Goal: Communication & Community: Answer question/provide support

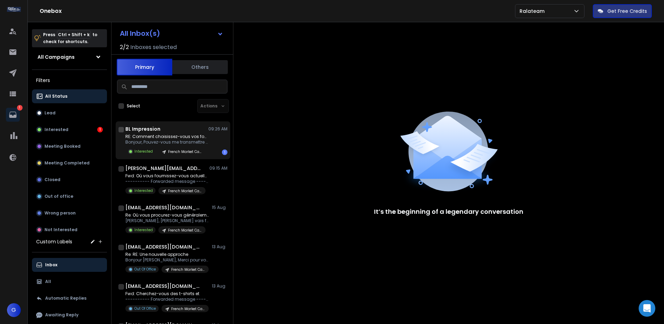
click at [158, 133] on div "BL Impression 09:26 AM RE: Comment choisissez-vous vos fournisseurs Bonjour, Po…" at bounding box center [176, 140] width 102 height 30
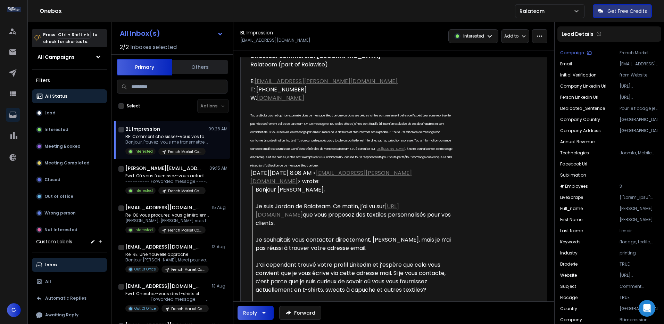
scroll to position [578, 0]
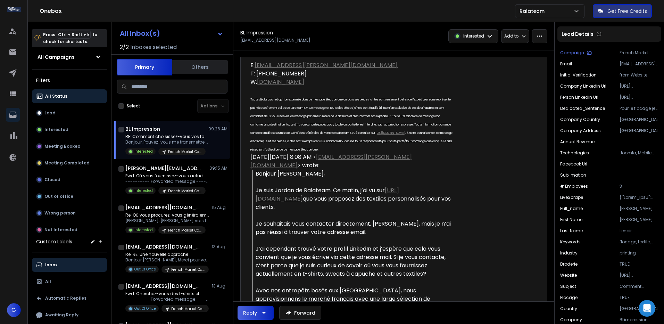
click at [399, 186] on link "[URL][DOMAIN_NAME]" at bounding box center [327, 194] width 143 height 16
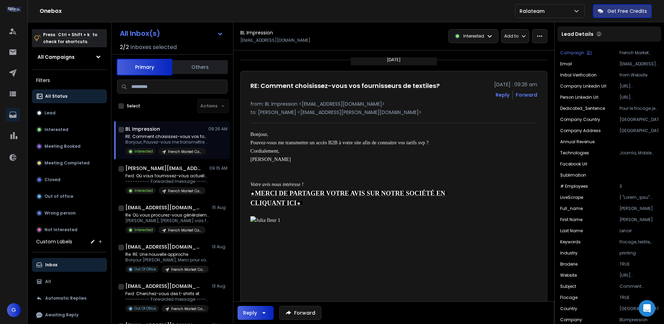
scroll to position [0, 0]
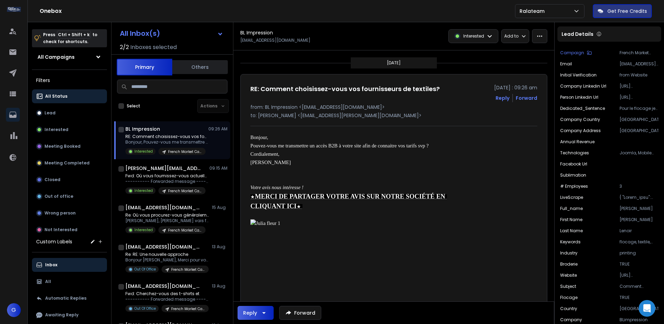
click at [501, 98] on button "Reply" at bounding box center [503, 97] width 14 height 7
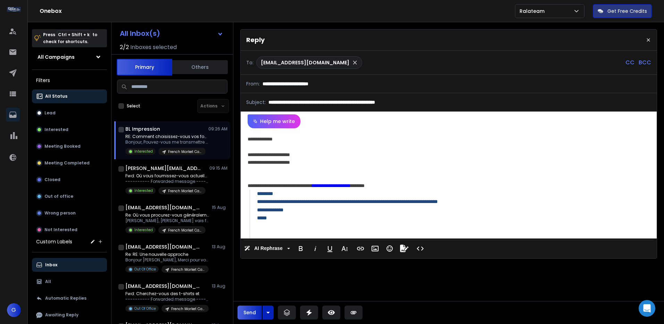
click at [626, 60] on p "CC" at bounding box center [630, 62] width 9 height 8
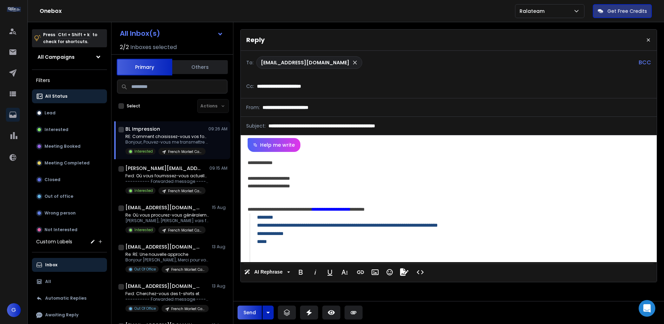
type input "**********"
click at [319, 186] on div "**********" at bounding box center [448, 207] width 414 height 110
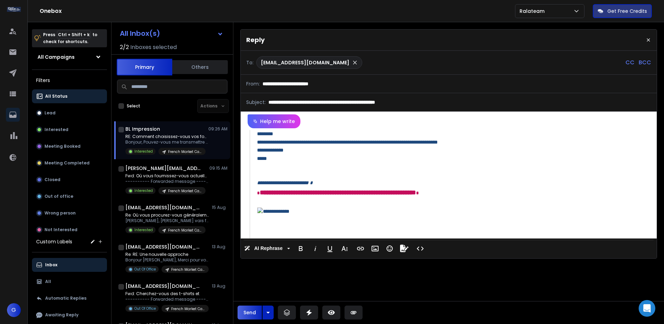
scroll to position [0, 0]
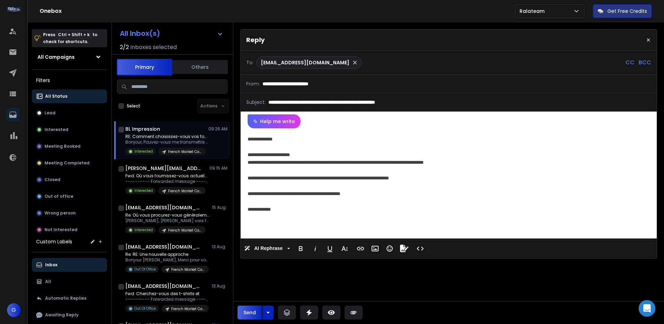
click at [627, 64] on p "CC" at bounding box center [630, 62] width 9 height 8
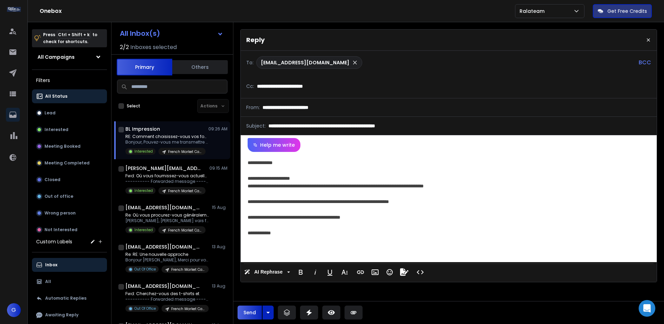
scroll to position [0, 4]
click at [245, 313] on button "Send" at bounding box center [250, 312] width 24 height 14
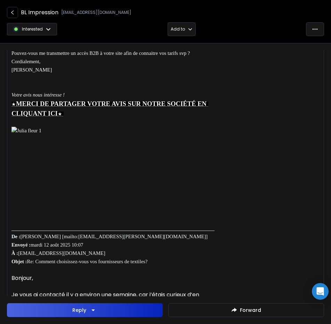
scroll to position [0, 0]
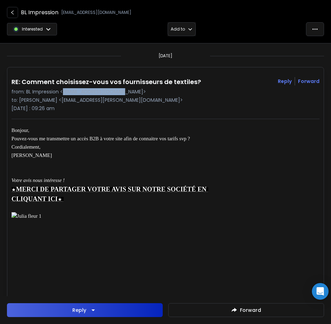
drag, startPoint x: 121, startPoint y: 91, endPoint x: 64, endPoint y: 91, distance: 57.3
click at [64, 91] on p "from: BL Impression <[EMAIL_ADDRESS][DOMAIN_NAME]>" at bounding box center [165, 91] width 308 height 7
copy p "[EMAIL_ADDRESS][DOMAIN_NAME]"
